Goal: Information Seeking & Learning: Compare options

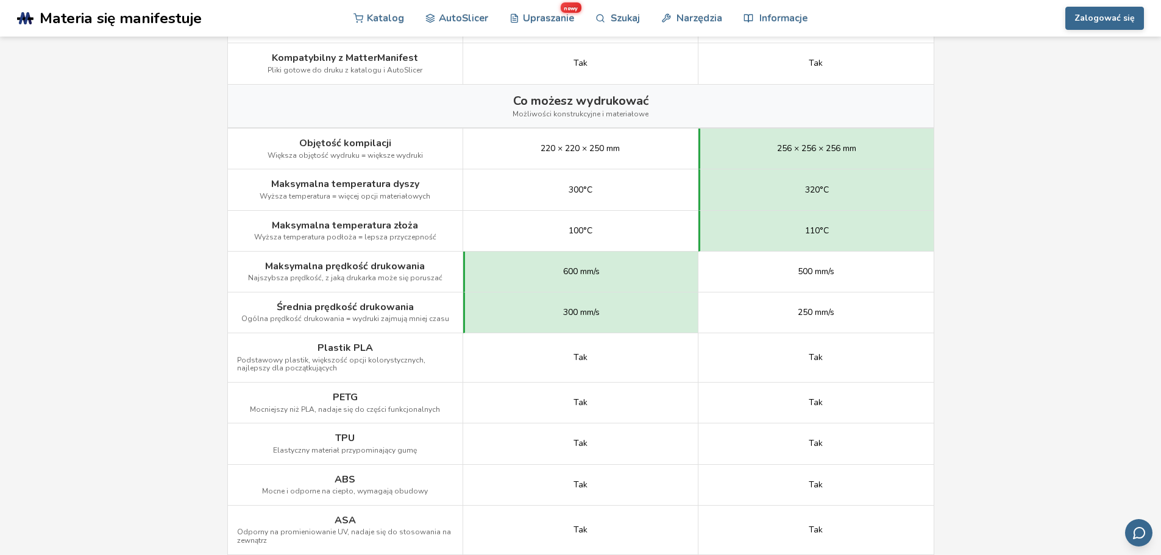
scroll to position [457, 0]
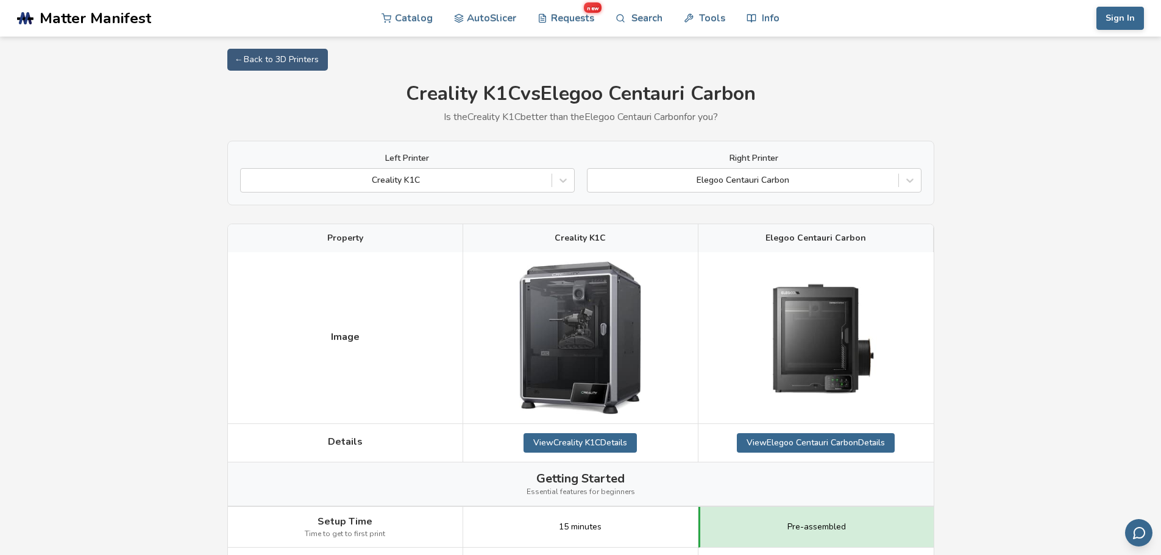
drag, startPoint x: 1023, startPoint y: 193, endPoint x: 1021, endPoint y: 183, distance: 10.1
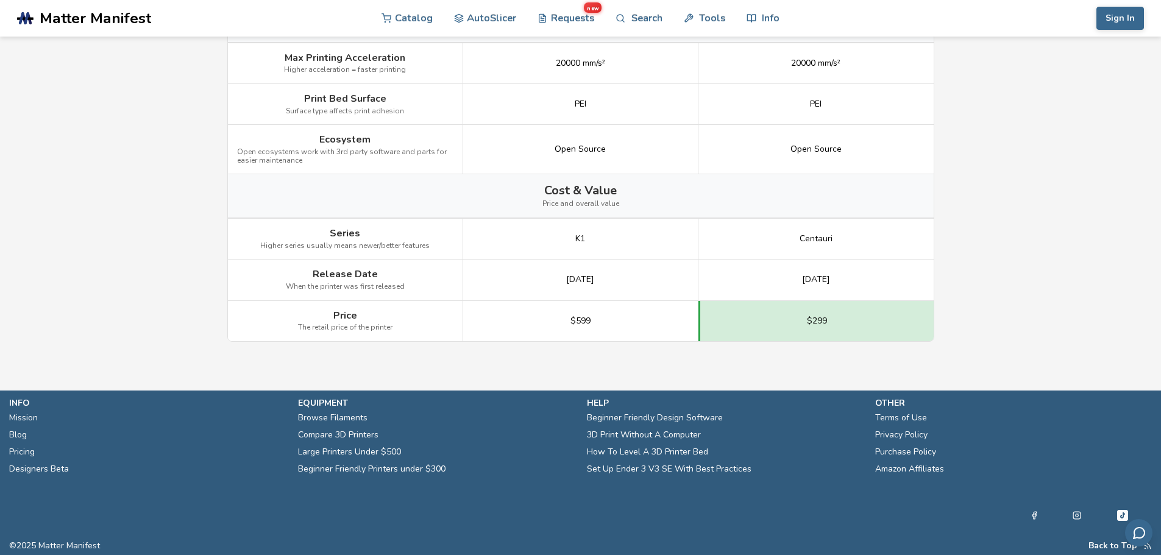
scroll to position [1512, 0]
